Goal: Task Accomplishment & Management: Use online tool/utility

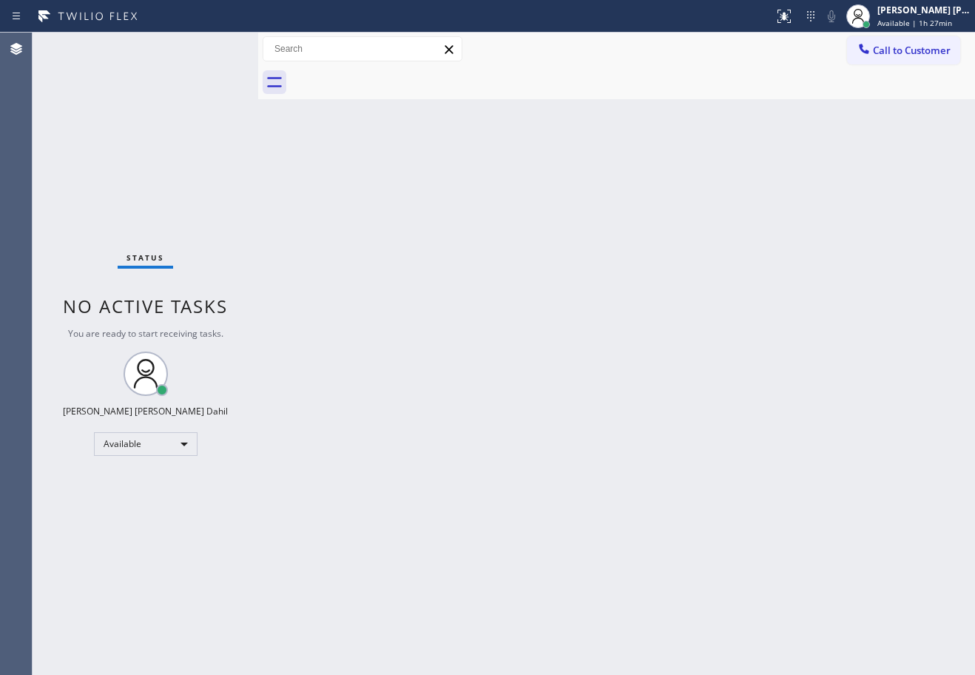
click at [855, 536] on div "Back to Dashboard Change Sender ID Customers Technicians Select a contact Outbo…" at bounding box center [616, 354] width 717 height 642
click at [212, 47] on div "Status No active tasks You are ready to start receiving tasks. [PERSON_NAME] [P…" at bounding box center [146, 354] width 226 height 642
click at [615, 277] on div "Back to Dashboard Change Sender ID Customers Technicians Select a contact Outbo…" at bounding box center [616, 354] width 717 height 642
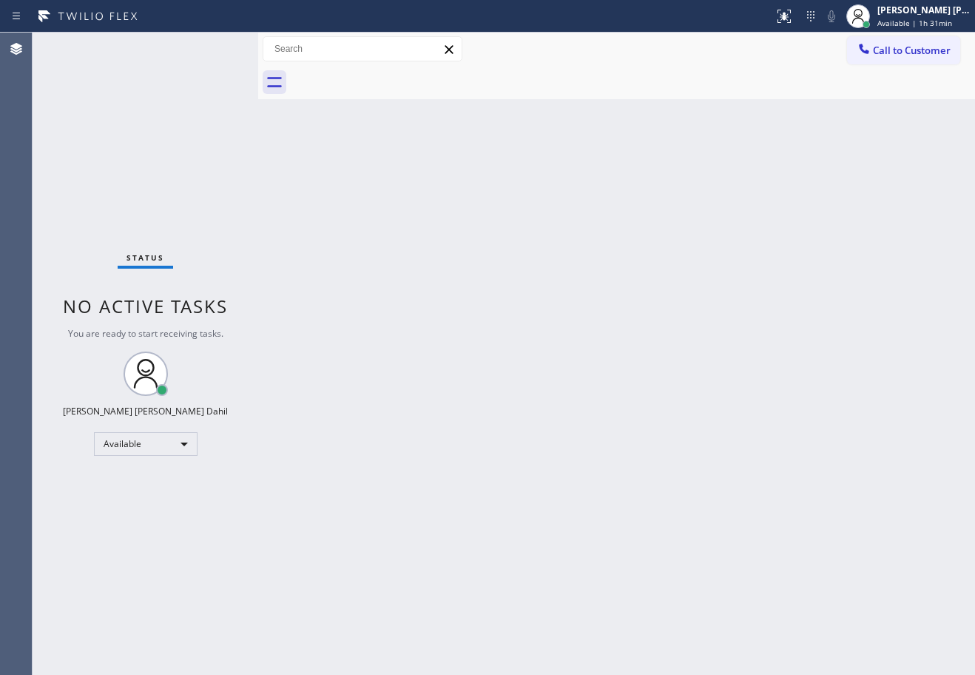
click at [212, 47] on div "Status No active tasks You are ready to start receiving tasks. [PERSON_NAME] [P…" at bounding box center [146, 354] width 226 height 642
click at [479, 108] on div "Back to Dashboard Change Sender ID Customers Technicians Select a contact Outbo…" at bounding box center [616, 354] width 717 height 642
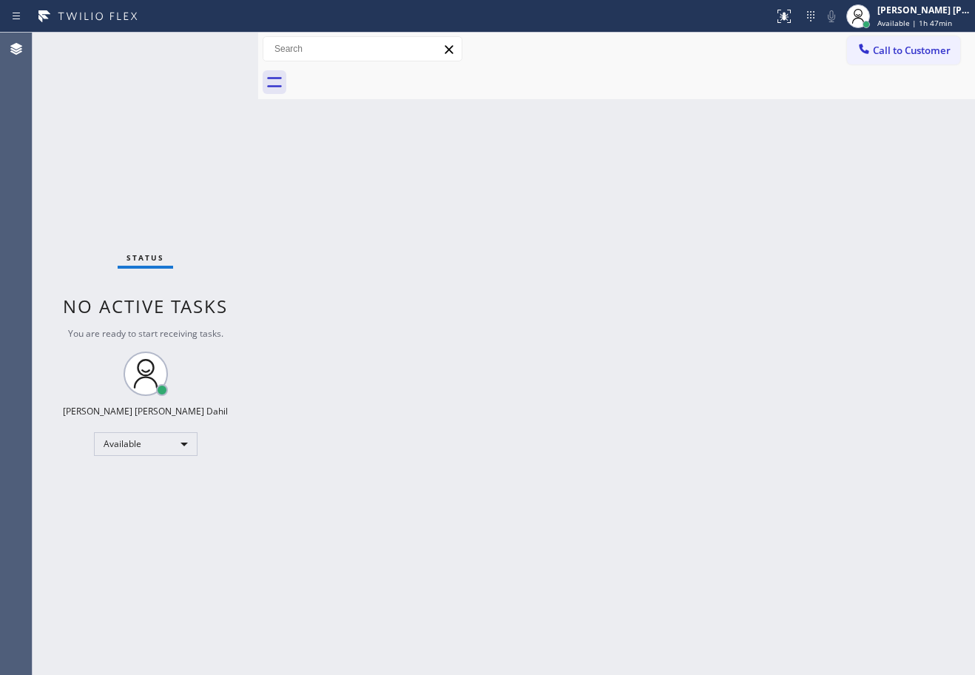
click at [443, 170] on div "Back to Dashboard Change Sender ID Customers Technicians Select a contact Outbo…" at bounding box center [616, 354] width 717 height 642
click at [477, 263] on div "Back to Dashboard Change Sender ID Customers Technicians Select a contact Outbo…" at bounding box center [616, 354] width 717 height 642
drag, startPoint x: 477, startPoint y: 263, endPoint x: 479, endPoint y: 292, distance: 29.6
click at [477, 286] on div "Back to Dashboard Change Sender ID Customers Technicians Select a contact Outbo…" at bounding box center [616, 354] width 717 height 642
click at [488, 124] on div "Back to Dashboard Change Sender ID Customers Technicians Select a contact Outbo…" at bounding box center [616, 354] width 717 height 642
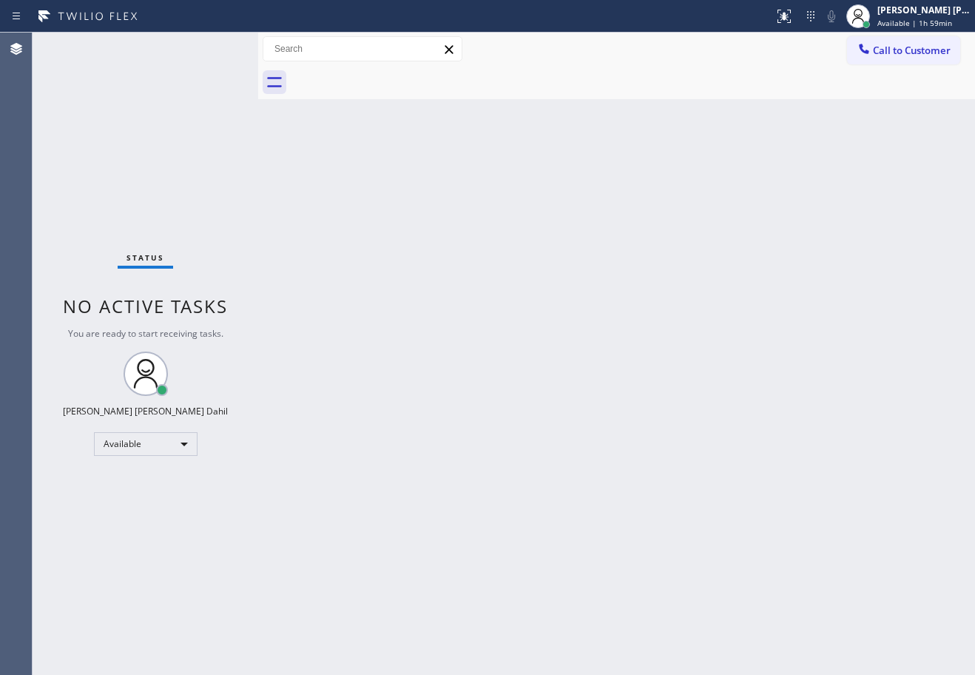
drag, startPoint x: 459, startPoint y: 317, endPoint x: 709, endPoint y: 468, distance: 291.5
click at [491, 327] on div "Back to Dashboard Change Sender ID Customers Technicians Select a contact Outbo…" at bounding box center [616, 354] width 717 height 642
click at [179, 127] on div "Status No active tasks You are ready to start receiving tasks. [PERSON_NAME] [P…" at bounding box center [146, 354] width 226 height 642
click at [212, 47] on div "Status No active tasks You are ready to start receiving tasks. [PERSON_NAME] [P…" at bounding box center [146, 354] width 226 height 642
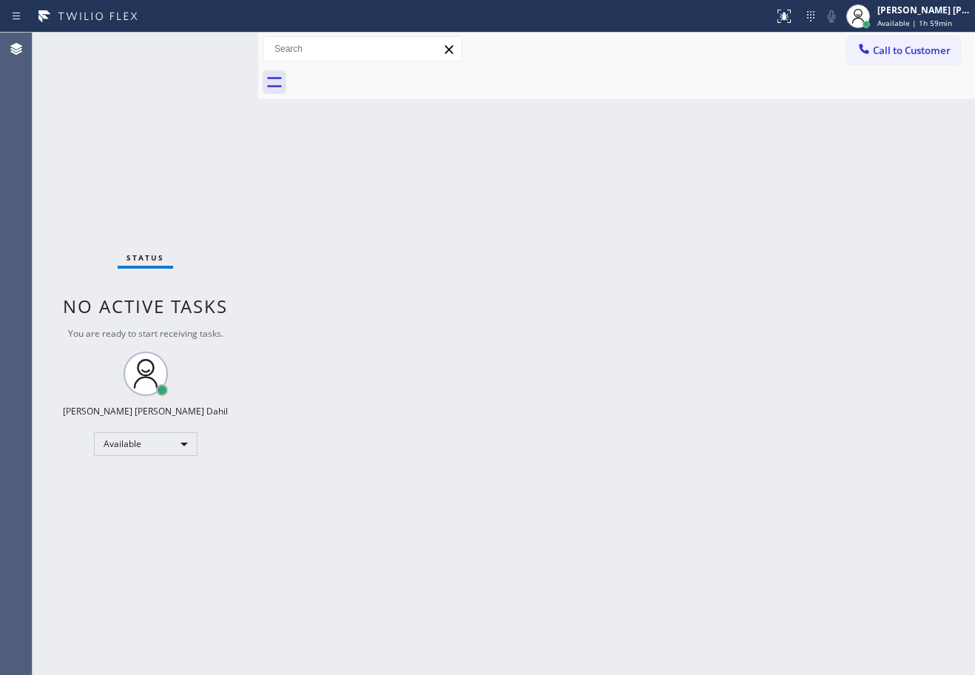
click at [212, 47] on div "Status No active tasks You are ready to start receiving tasks. [PERSON_NAME] [P…" at bounding box center [146, 354] width 226 height 642
click at [520, 420] on div "Back to Dashboard Change Sender ID Customers Technicians Select a contact Outbo…" at bounding box center [616, 354] width 717 height 642
click at [521, 420] on div "Back to Dashboard Change Sender ID Customers Technicians Select a contact Outbo…" at bounding box center [616, 354] width 717 height 642
click at [212, 47] on div "Status No active tasks You are ready to start receiving tasks. [PERSON_NAME] [P…" at bounding box center [146, 354] width 226 height 642
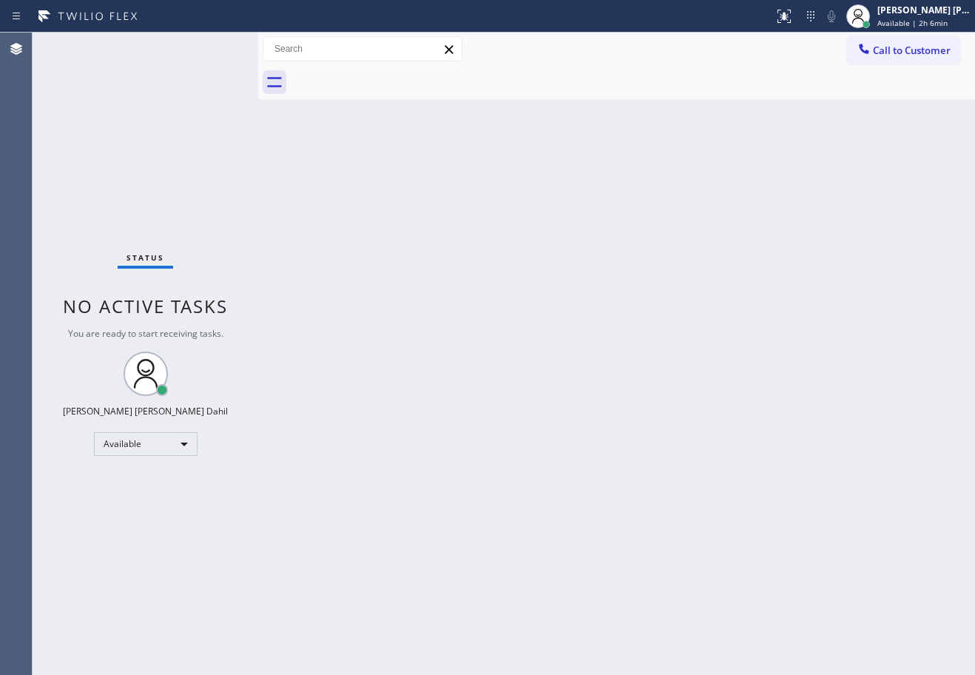
click at [212, 47] on div "Status No active tasks You are ready to start receiving tasks. [PERSON_NAME] [P…" at bounding box center [146, 354] width 226 height 642
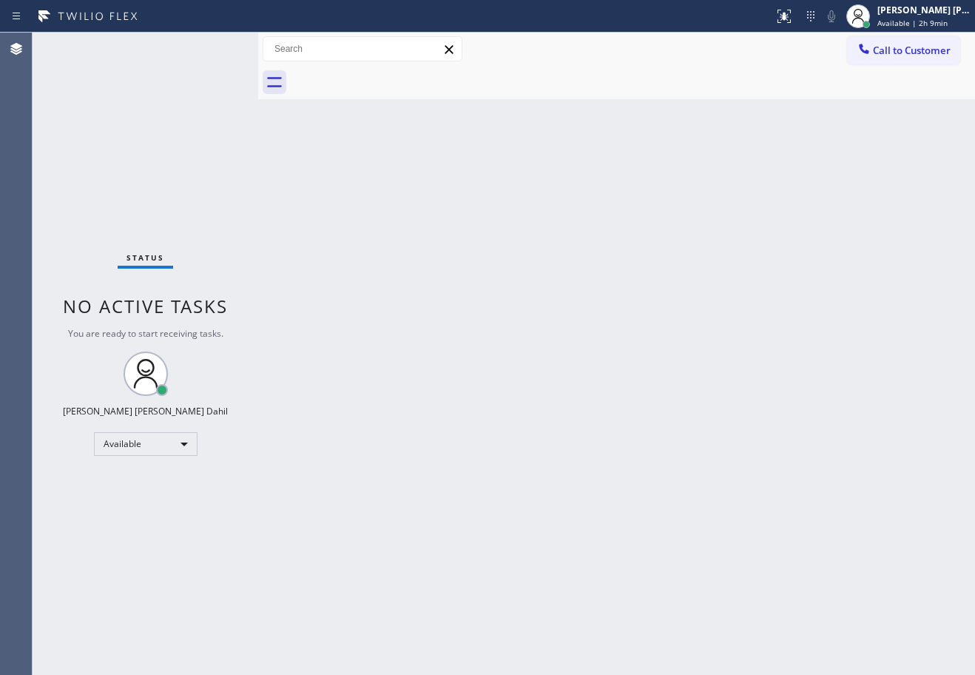
click at [212, 47] on div "Status No active tasks You are ready to start receiving tasks. [PERSON_NAME] [P…" at bounding box center [146, 354] width 226 height 642
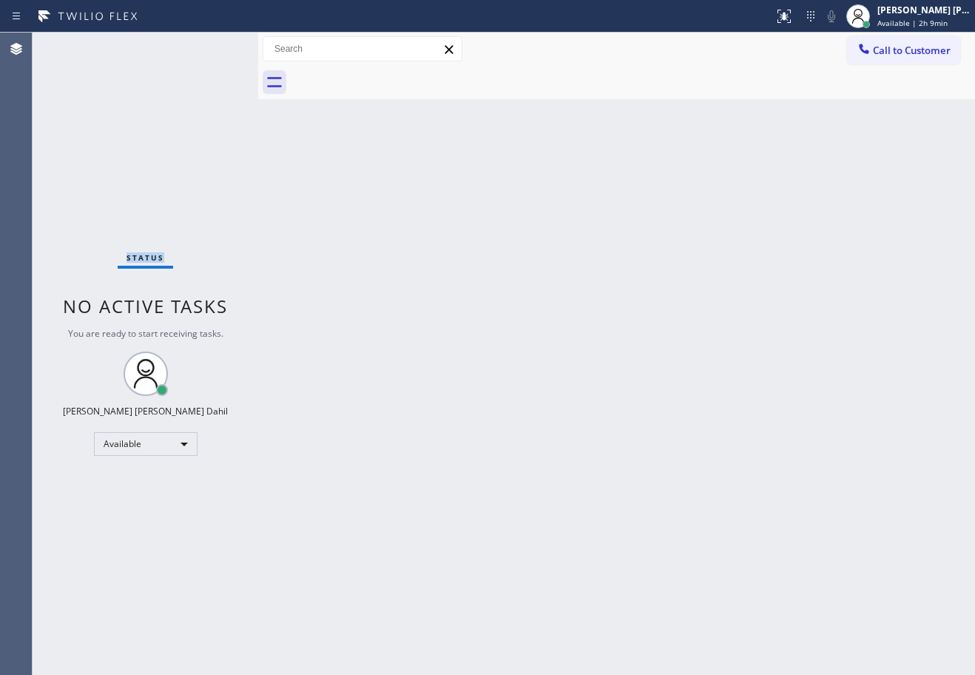
click at [212, 47] on div "Status No active tasks You are ready to start receiving tasks. [PERSON_NAME] [P…" at bounding box center [146, 354] width 226 height 642
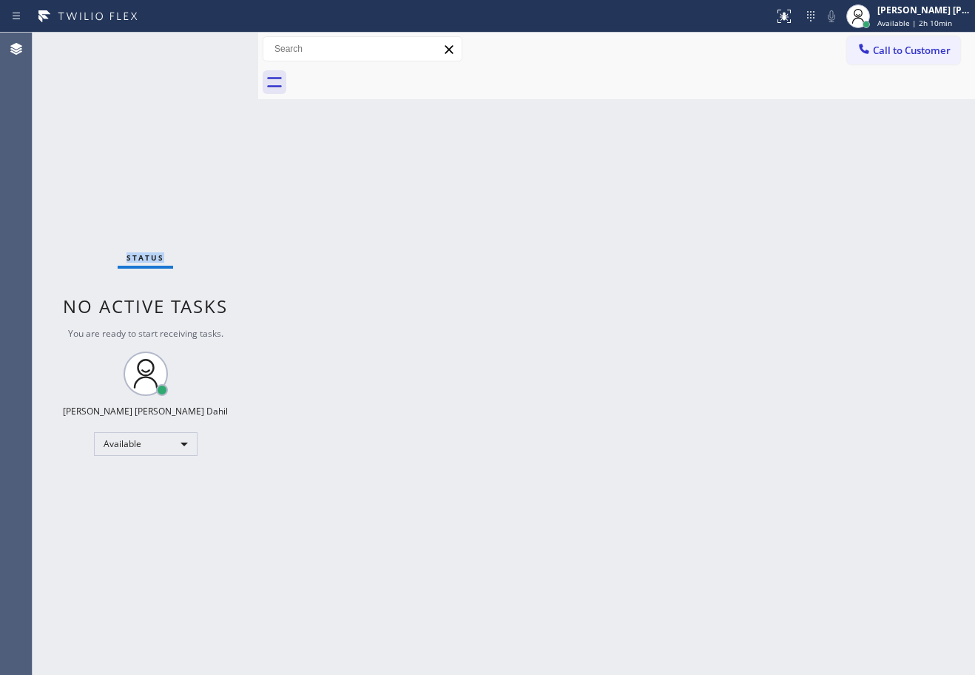
click at [212, 47] on div "Status No active tasks You are ready to start receiving tasks. [PERSON_NAME] [P…" at bounding box center [146, 354] width 226 height 642
click at [498, 334] on div "Back to Dashboard Change Sender ID Customers Technicians Select a contact Outbo…" at bounding box center [616, 354] width 717 height 642
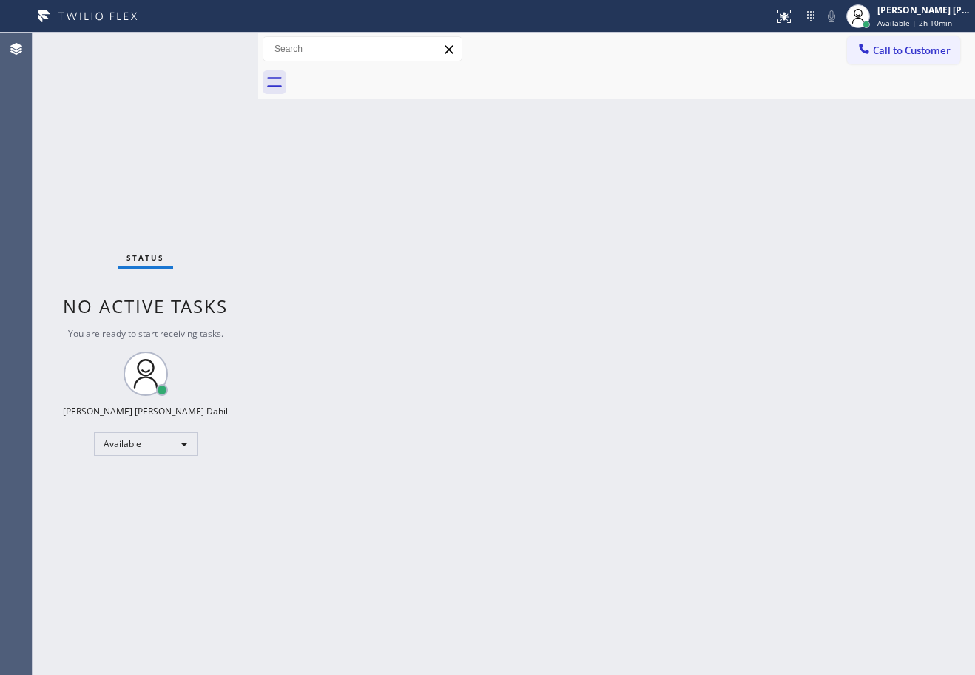
click at [212, 46] on div "Status No active tasks You are ready to start receiving tasks. [PERSON_NAME] [P…" at bounding box center [146, 354] width 226 height 642
click at [212, 47] on div "Status No active tasks You are ready to start receiving tasks. [PERSON_NAME] [P…" at bounding box center [146, 354] width 226 height 642
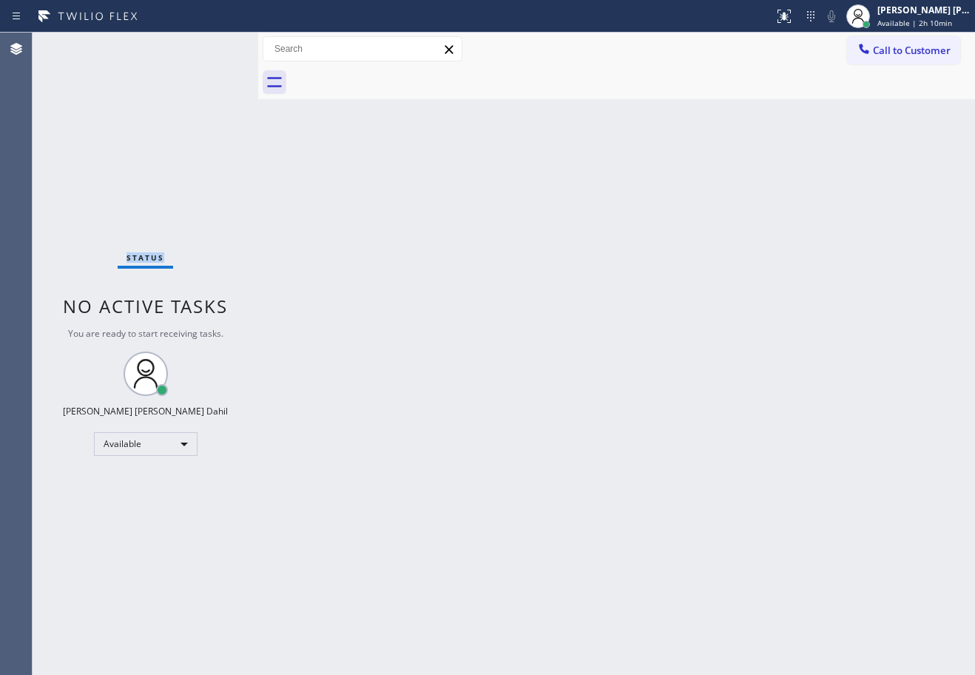
click at [210, 43] on div "Status No active tasks You are ready to start receiving tasks. [PERSON_NAME] [P…" at bounding box center [146, 354] width 226 height 642
click at [215, 47] on div "Status No active tasks You are ready to start receiving tasks. [PERSON_NAME] [P…" at bounding box center [146, 354] width 226 height 642
click at [212, 47] on div "Status No active tasks You are ready to start receiving tasks. [PERSON_NAME] [P…" at bounding box center [146, 354] width 226 height 642
click at [210, 48] on div "Status No active tasks You are ready to start receiving tasks. [PERSON_NAME] [P…" at bounding box center [146, 354] width 226 height 642
click at [212, 47] on div "Status No active tasks You are ready to start receiving tasks. [PERSON_NAME] [P…" at bounding box center [146, 354] width 226 height 642
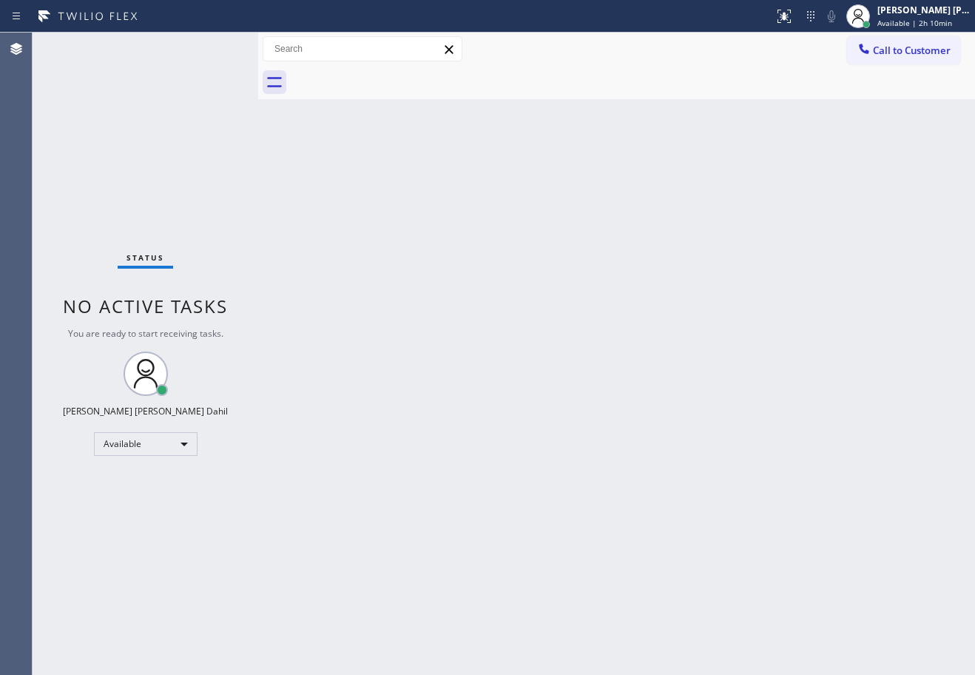
click at [211, 49] on div "Status No active tasks You are ready to start receiving tasks. [PERSON_NAME] [P…" at bounding box center [146, 354] width 226 height 642
click at [213, 47] on div "Status No active tasks You are ready to start receiving tasks. [PERSON_NAME] [P…" at bounding box center [146, 354] width 226 height 642
click at [212, 47] on div "Status No active tasks You are ready to start receiving tasks. [PERSON_NAME] [P…" at bounding box center [146, 354] width 226 height 642
drag, startPoint x: 942, startPoint y: 8, endPoint x: 927, endPoint y: 29, distance: 25.5
click at [942, 8] on div "[PERSON_NAME] [PERSON_NAME] Dahil" at bounding box center [924, 10] width 93 height 13
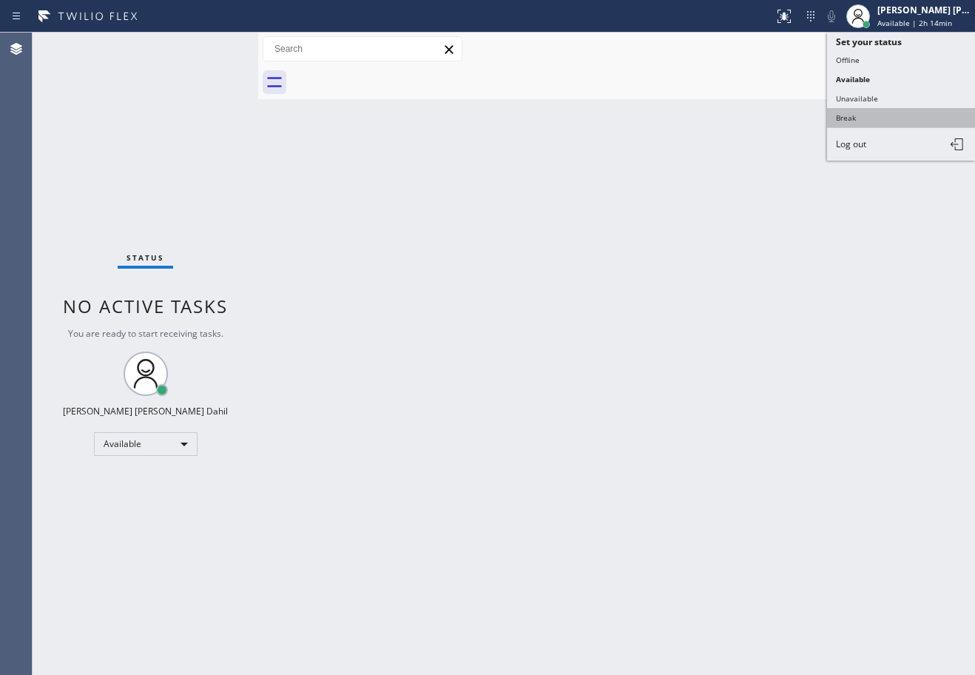
click at [864, 120] on button "Break" at bounding box center [901, 117] width 148 height 19
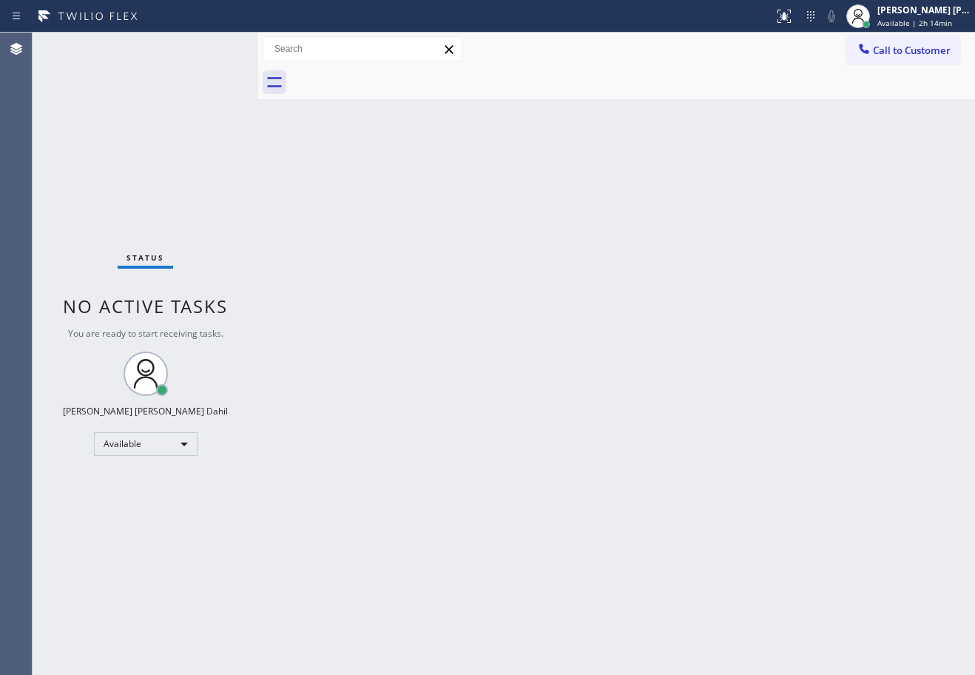
click at [843, 175] on div "Back to Dashboard Change Sender ID Customers Technicians Select a contact Outbo…" at bounding box center [616, 354] width 717 height 642
drag, startPoint x: 901, startPoint y: 21, endPoint x: 906, endPoint y: 30, distance: 10.6
click at [902, 21] on span "Break | 15:38" at bounding box center [902, 23] width 49 height 10
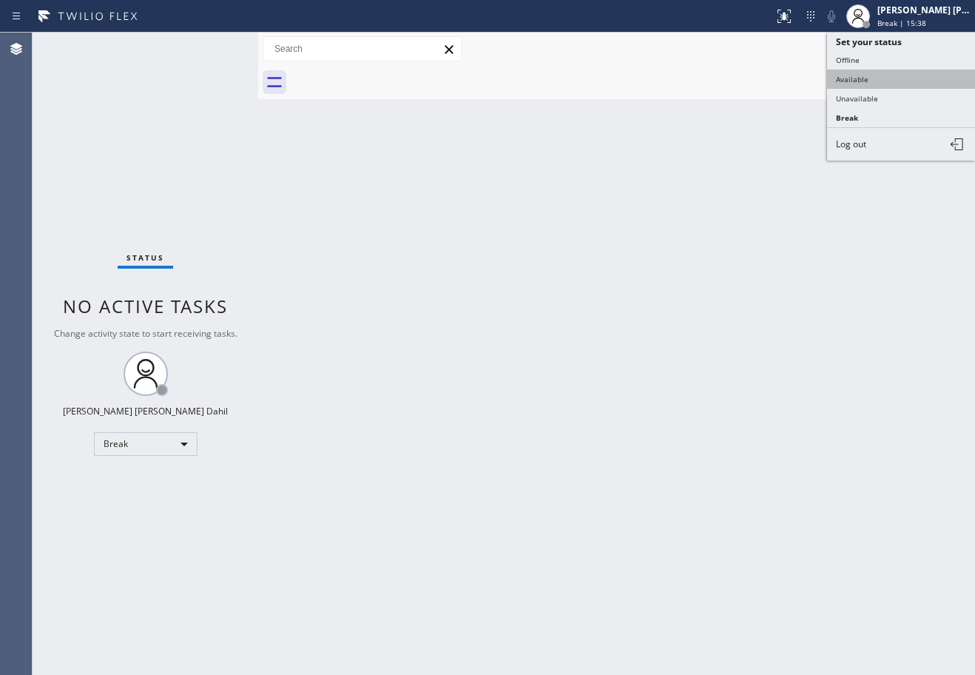
click at [881, 87] on button "Available" at bounding box center [901, 79] width 148 height 19
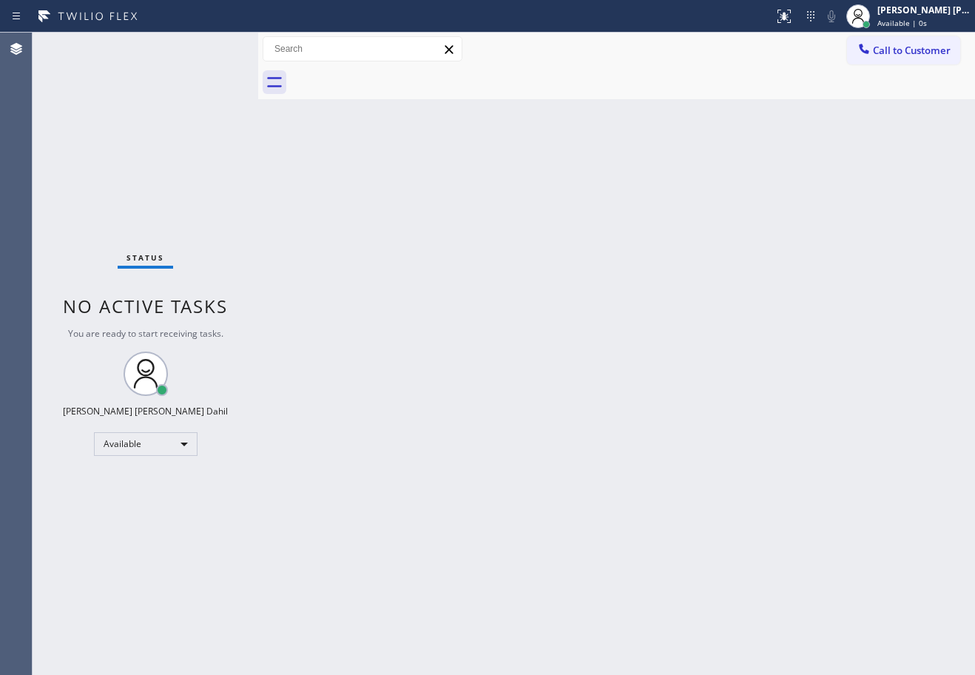
click at [693, 95] on div at bounding box center [633, 82] width 684 height 33
click at [212, 47] on div "Status No active tasks You are ready to start receiving tasks. [PERSON_NAME] [P…" at bounding box center [146, 354] width 226 height 642
click at [190, 44] on div "Status No active tasks You are ready to start receiving tasks. [PERSON_NAME] [P…" at bounding box center [146, 354] width 226 height 642
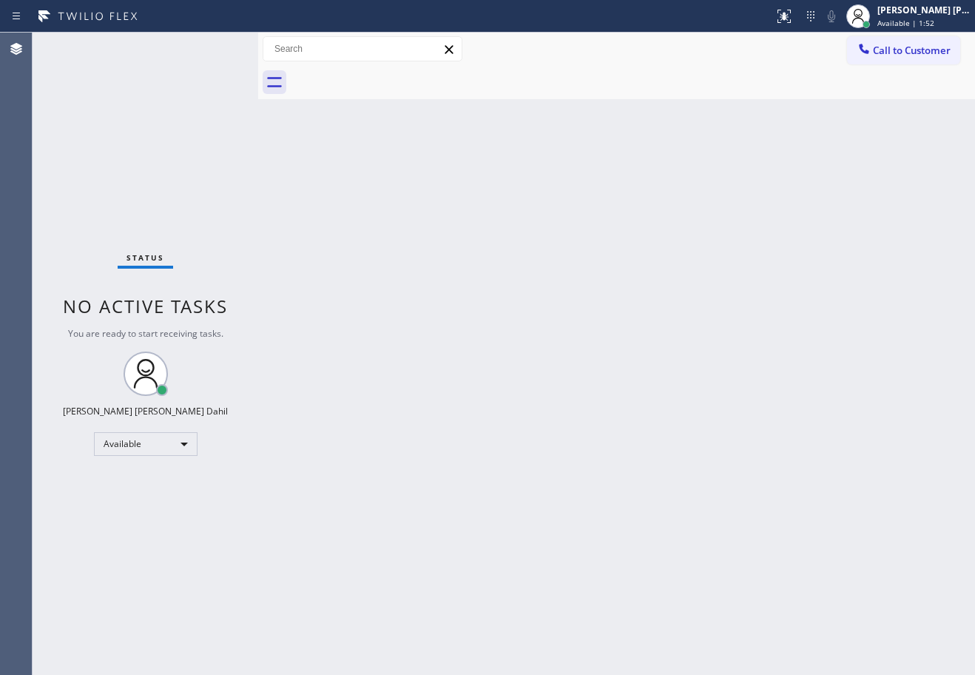
click at [190, 44] on div "Status No active tasks You are ready to start receiving tasks. [PERSON_NAME] [P…" at bounding box center [146, 354] width 226 height 642
click at [192, 44] on div "Status No active tasks You are ready to start receiving tasks. [PERSON_NAME] [P…" at bounding box center [146, 354] width 226 height 642
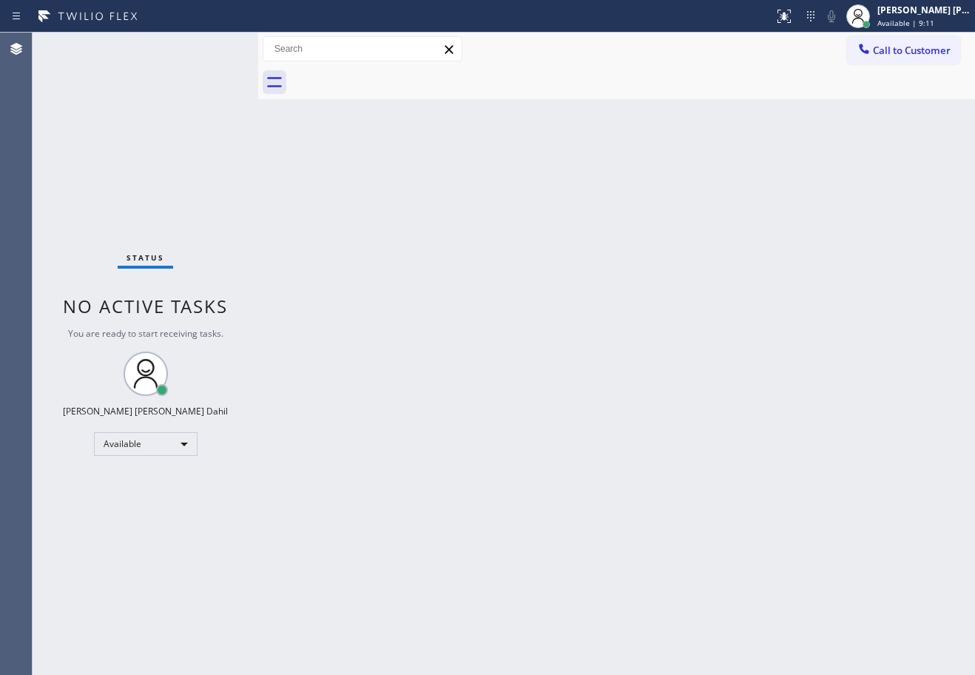
click at [346, 171] on div "Back to Dashboard Change Sender ID Customers Technicians Select a contact Outbo…" at bounding box center [616, 354] width 717 height 642
click at [212, 47] on div "Status No active tasks You are ready to start receiving tasks. [PERSON_NAME] [P…" at bounding box center [146, 354] width 226 height 642
drag, startPoint x: 292, startPoint y: 215, endPoint x: 295, endPoint y: 232, distance: 16.7
click at [292, 226] on div "Back to Dashboard Change Sender ID Customers Technicians Select a contact Outbo…" at bounding box center [616, 354] width 717 height 642
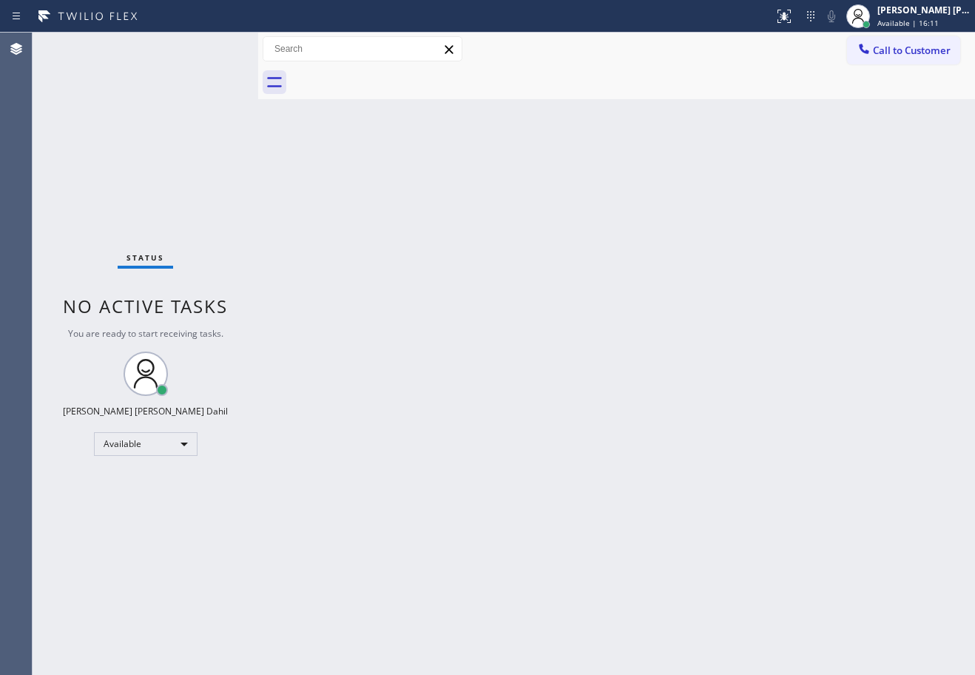
click at [295, 232] on div "Back to Dashboard Change Sender ID Customers Technicians Select a contact Outbo…" at bounding box center [616, 354] width 717 height 642
click at [212, 47] on div "Status No active tasks You are ready to start receiving tasks. [PERSON_NAME] [P…" at bounding box center [146, 354] width 226 height 642
click at [226, 90] on div "Status No active tasks You are ready to start receiving tasks. [PERSON_NAME] [P…" at bounding box center [146, 354] width 226 height 642
click at [562, 395] on div "Back to Dashboard Change Sender ID Customers Technicians Select a contact Outbo…" at bounding box center [616, 354] width 717 height 642
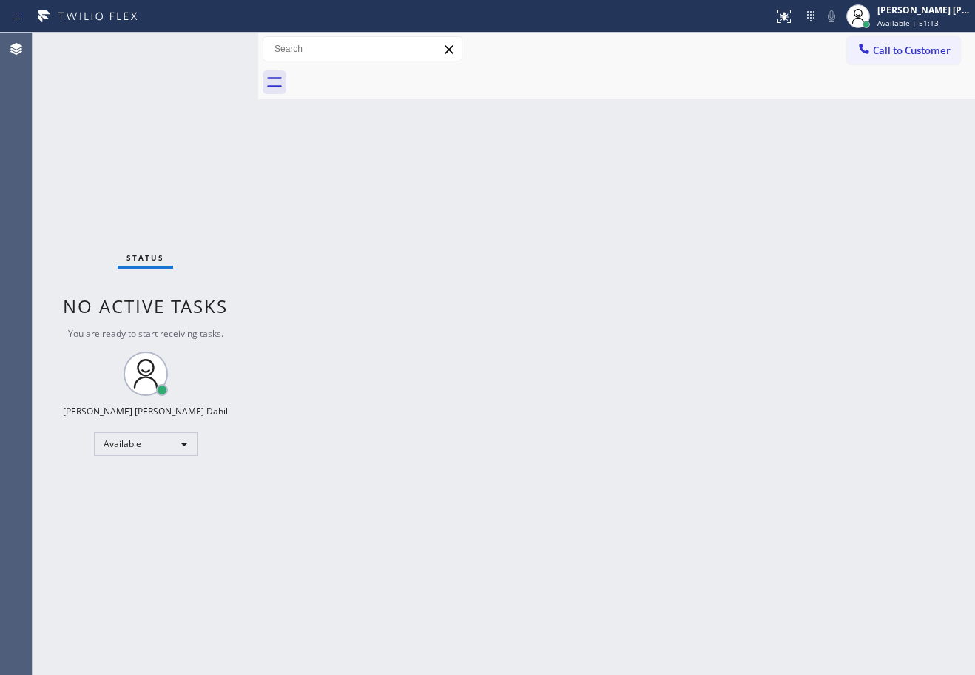
click at [563, 395] on div "Back to Dashboard Change Sender ID Customers Technicians Select a contact Outbo…" at bounding box center [616, 354] width 717 height 642
click at [212, 47] on div "Status No active tasks You are ready to start receiving tasks. [PERSON_NAME] [P…" at bounding box center [146, 354] width 226 height 642
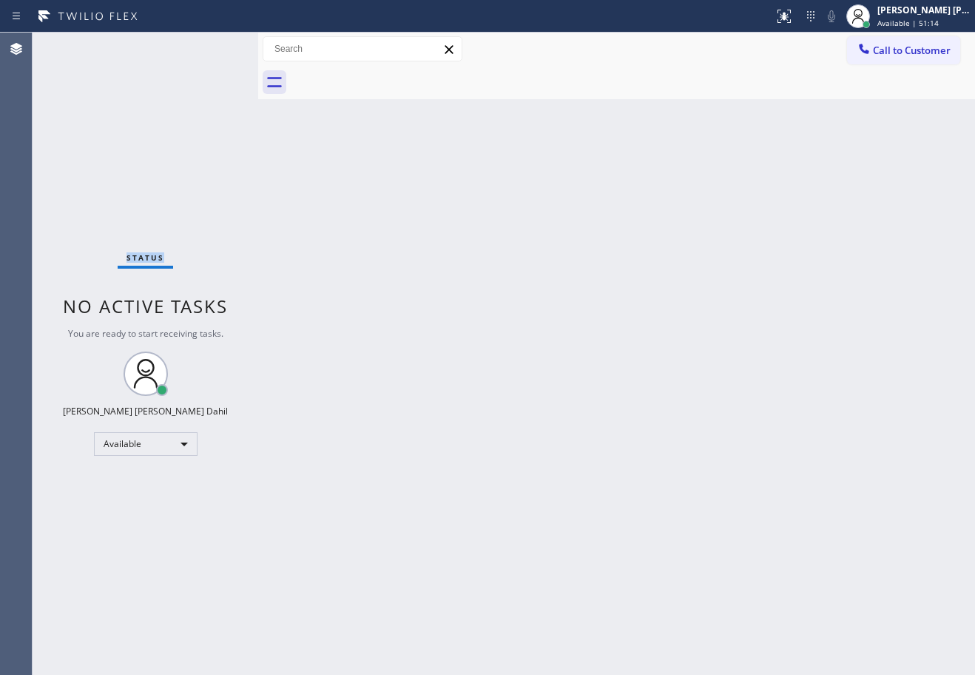
click at [212, 47] on div "Status No active tasks You are ready to start receiving tasks. [PERSON_NAME] [P…" at bounding box center [146, 354] width 226 height 642
click at [539, 367] on div "Back to Dashboard Change Sender ID Customers Technicians Select a contact Outbo…" at bounding box center [616, 354] width 717 height 642
click at [540, 363] on div "Back to Dashboard Change Sender ID Customers Technicians Select a contact Outbo…" at bounding box center [616, 354] width 717 height 642
click at [212, 47] on div "Status No active tasks You are ready to start receiving tasks. [PERSON_NAME] [P…" at bounding box center [146, 354] width 226 height 642
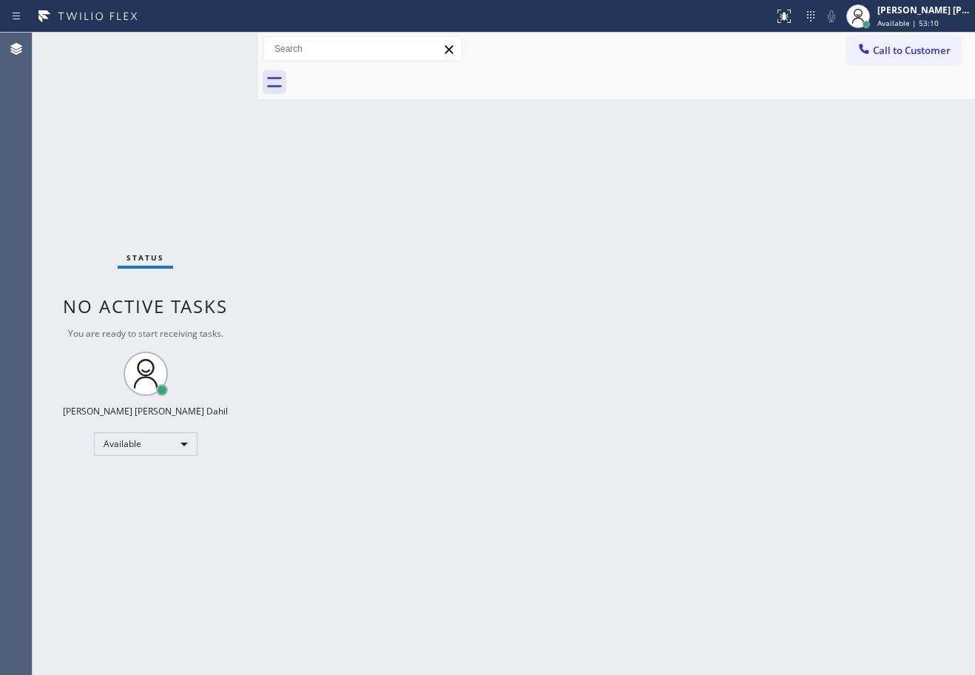
click at [530, 300] on div "Back to Dashboard Change Sender ID Customers Technicians Select a contact Outbo…" at bounding box center [616, 354] width 717 height 642
drag, startPoint x: 542, startPoint y: 309, endPoint x: 585, endPoint y: 341, distance: 54.0
click at [558, 320] on div "Back to Dashboard Change Sender ID Customers Technicians Select a contact Outbo…" at bounding box center [616, 354] width 717 height 642
drag, startPoint x: 585, startPoint y: 341, endPoint x: 623, endPoint y: 388, distance: 60.0
click at [605, 368] on div "Back to Dashboard Change Sender ID Customers Technicians Select a contact Outbo…" at bounding box center [616, 354] width 717 height 642
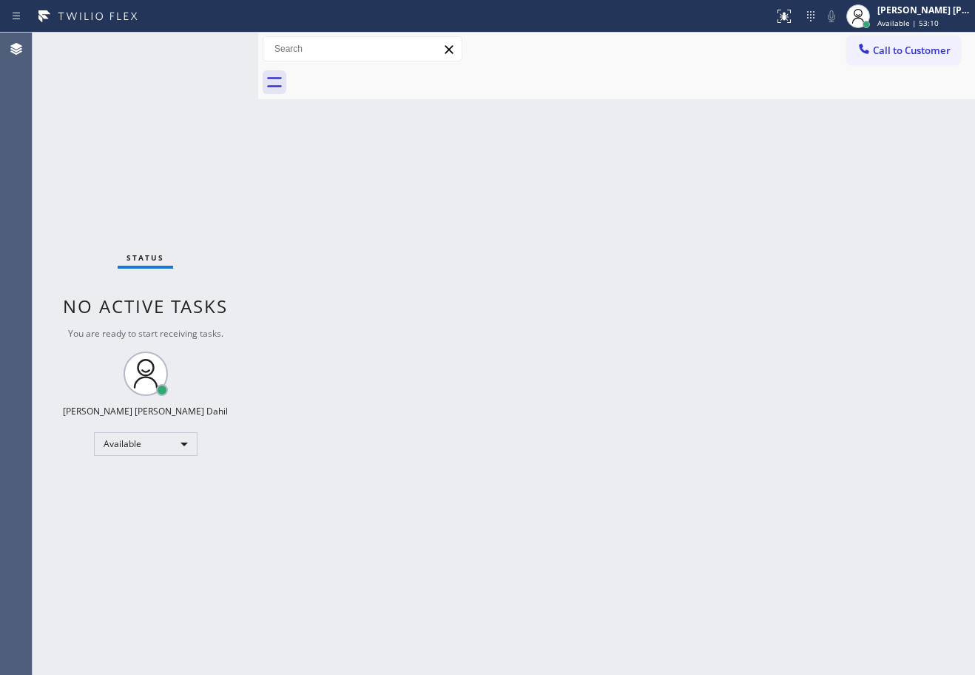
click at [627, 392] on div "Back to Dashboard Change Sender ID Customers Technicians Select a contact Outbo…" at bounding box center [616, 354] width 717 height 642
drag, startPoint x: 650, startPoint y: 412, endPoint x: 716, endPoint y: 624, distance: 221.6
click at [655, 419] on div "Back to Dashboard Change Sender ID Customers Technicians Select a contact Outbo…" at bounding box center [616, 354] width 717 height 642
drag, startPoint x: 693, startPoint y: 448, endPoint x: 785, endPoint y: 469, distance: 94.2
click at [713, 456] on div "Back to Dashboard Change Sender ID Customers Technicians Select a contact Outbo…" at bounding box center [616, 354] width 717 height 642
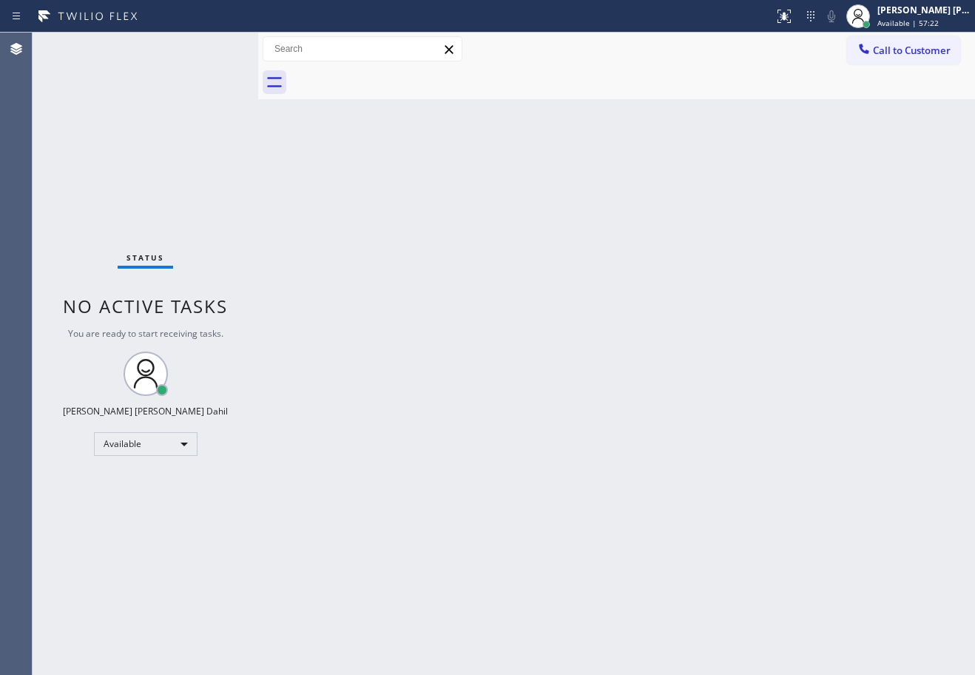
click at [749, 351] on div "Back to Dashboard Change Sender ID Customers Technicians Select a contact Outbo…" at bounding box center [616, 354] width 717 height 642
drag, startPoint x: 945, startPoint y: 13, endPoint x: 940, endPoint y: 21, distance: 9.3
click at [945, 13] on div "[PERSON_NAME] [PERSON_NAME] Dahil" at bounding box center [924, 10] width 93 height 13
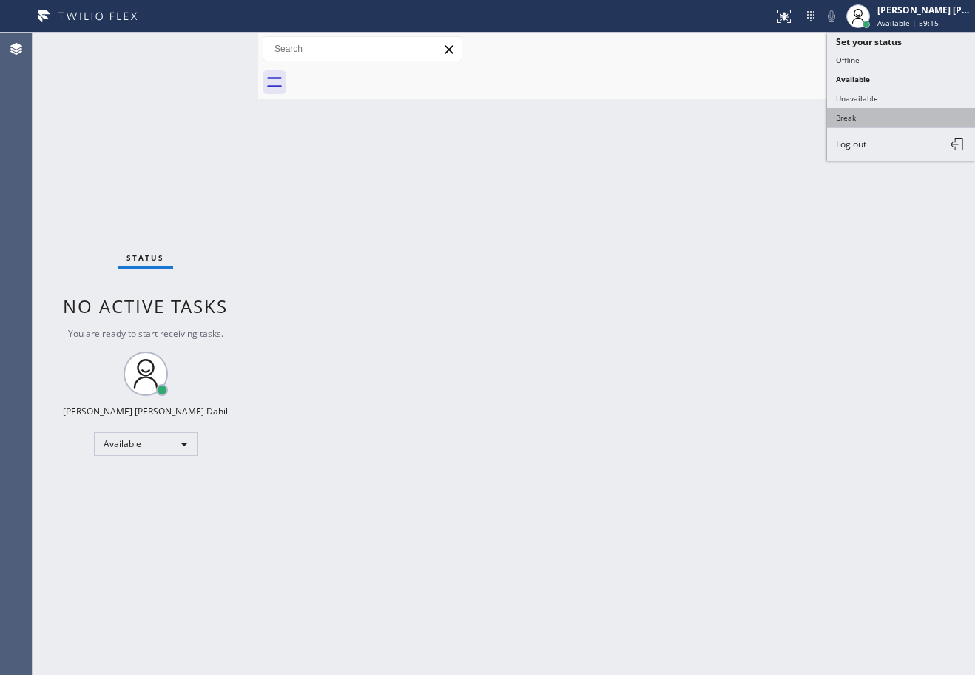
click at [886, 115] on button "Break" at bounding box center [901, 117] width 148 height 19
